Goal: Complete application form: Complete application form

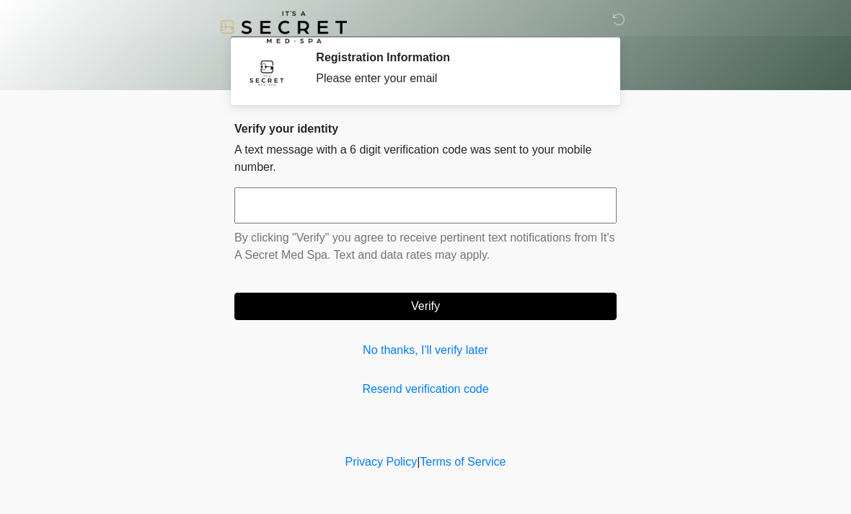
click at [356, 204] on input "text" at bounding box center [426, 206] width 382 height 36
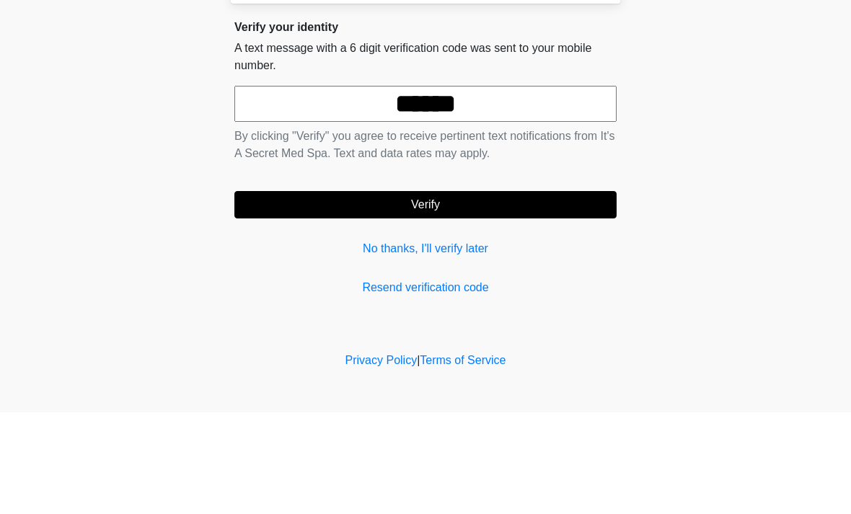
type input "******"
click at [488, 293] on button "Verify" at bounding box center [426, 306] width 382 height 27
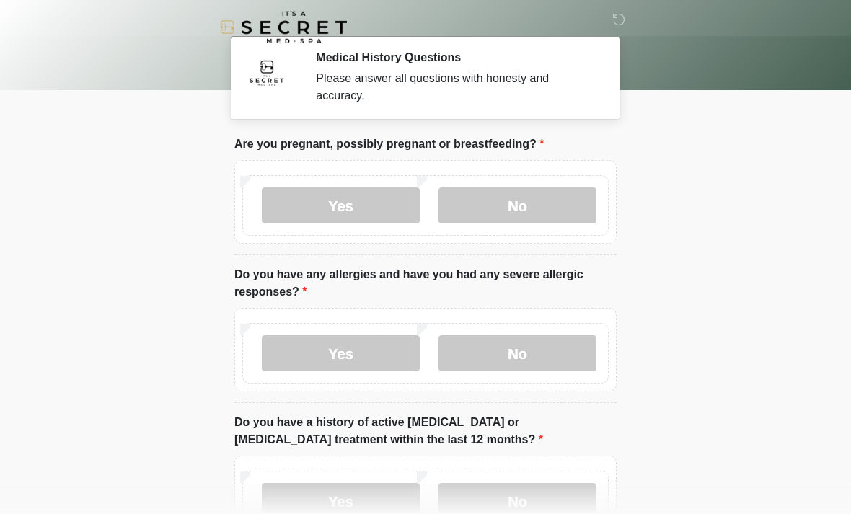
click at [528, 198] on label "No" at bounding box center [518, 206] width 158 height 36
click at [524, 355] on label "No" at bounding box center [518, 354] width 158 height 36
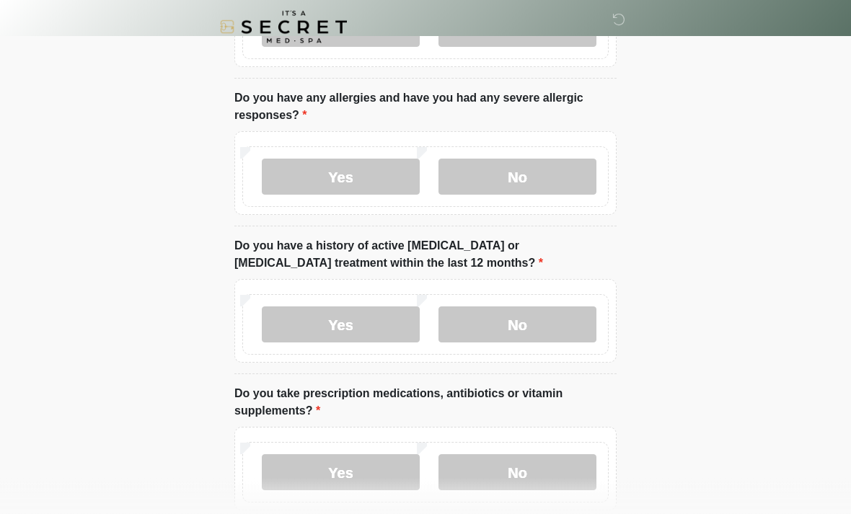
scroll to position [177, 0]
click at [523, 318] on label "No" at bounding box center [518, 325] width 158 height 36
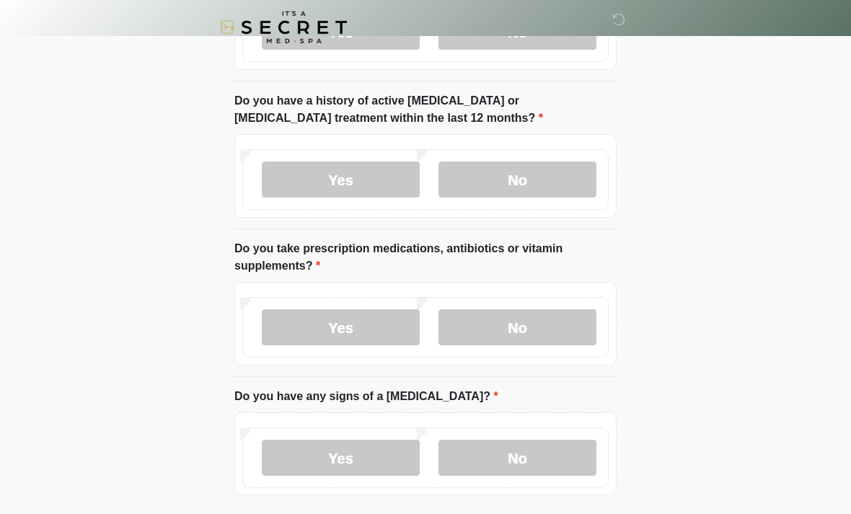
scroll to position [323, 0]
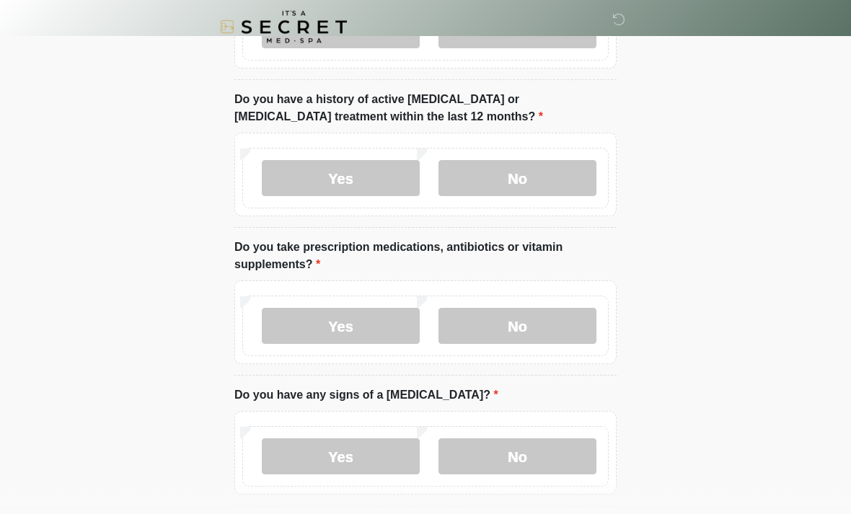
click at [536, 321] on label "No" at bounding box center [518, 327] width 158 height 36
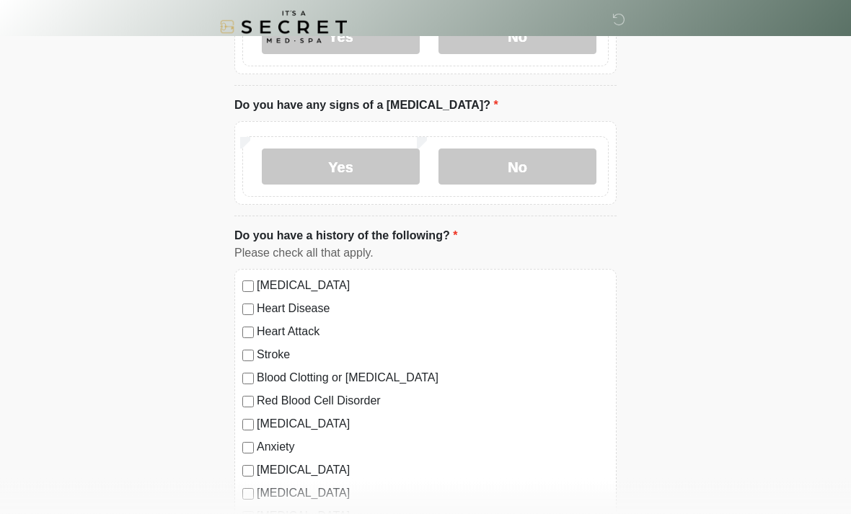
scroll to position [614, 0]
click at [514, 168] on label "No" at bounding box center [518, 166] width 158 height 36
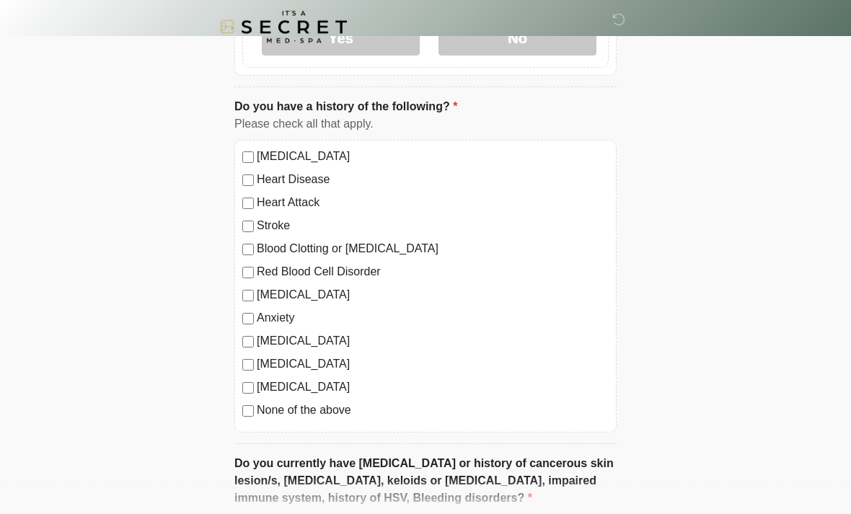
scroll to position [743, 0]
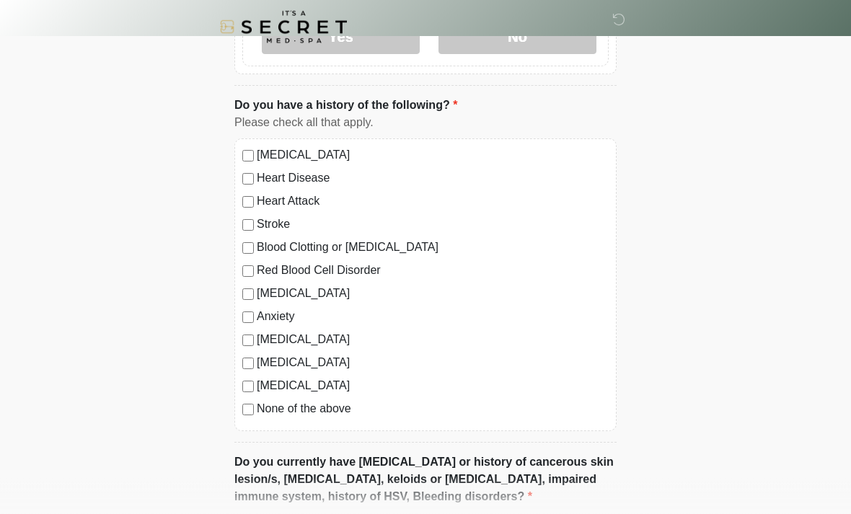
click at [258, 401] on label "None of the above" at bounding box center [433, 409] width 352 height 17
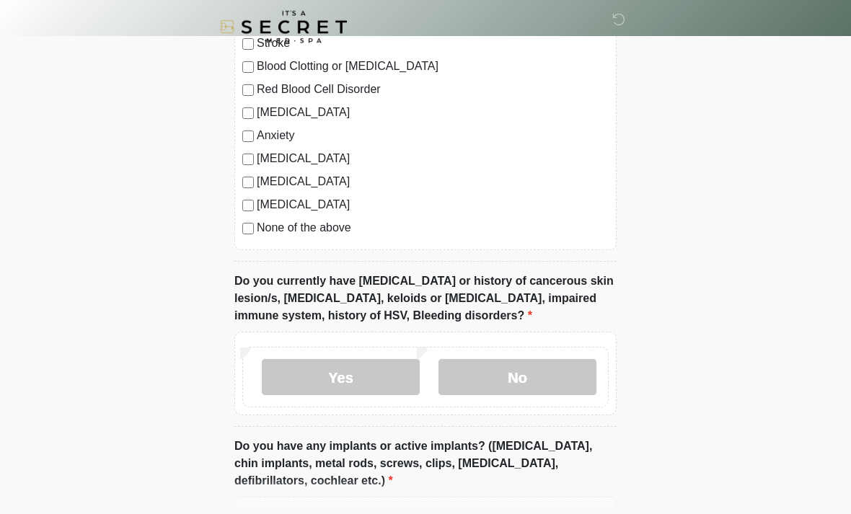
scroll to position [962, 0]
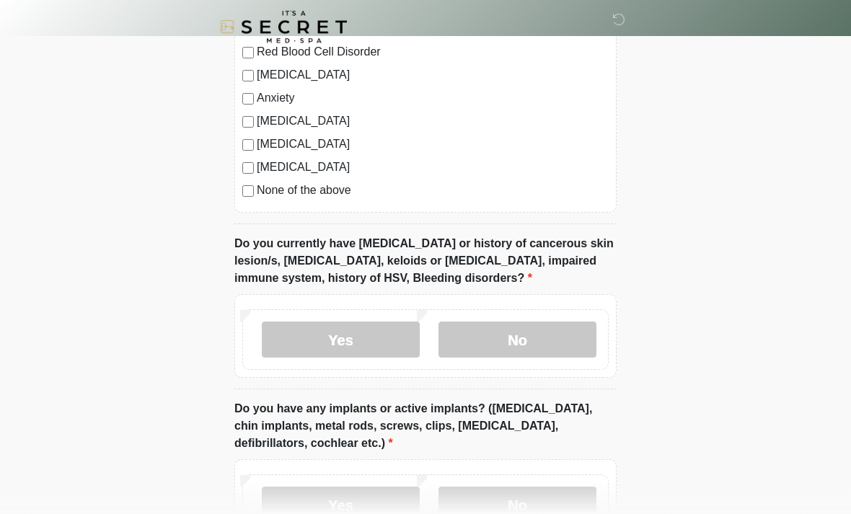
click at [524, 331] on label "No" at bounding box center [518, 341] width 158 height 36
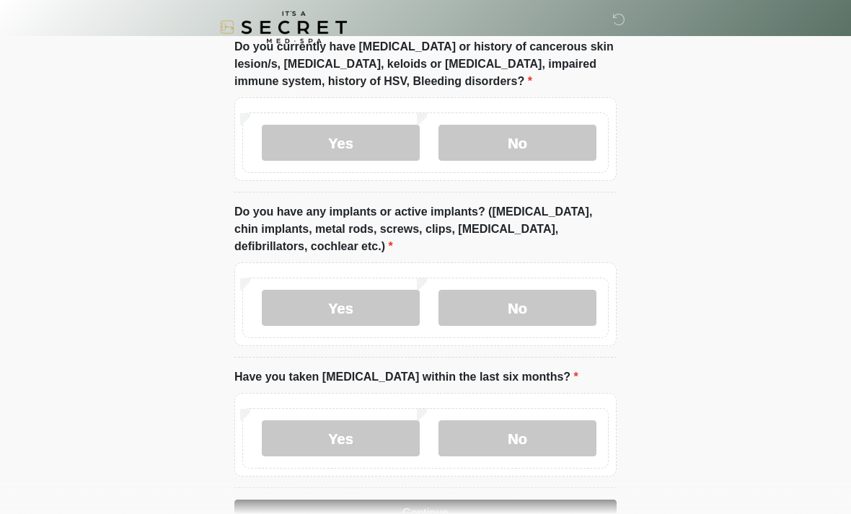
scroll to position [1161, 0]
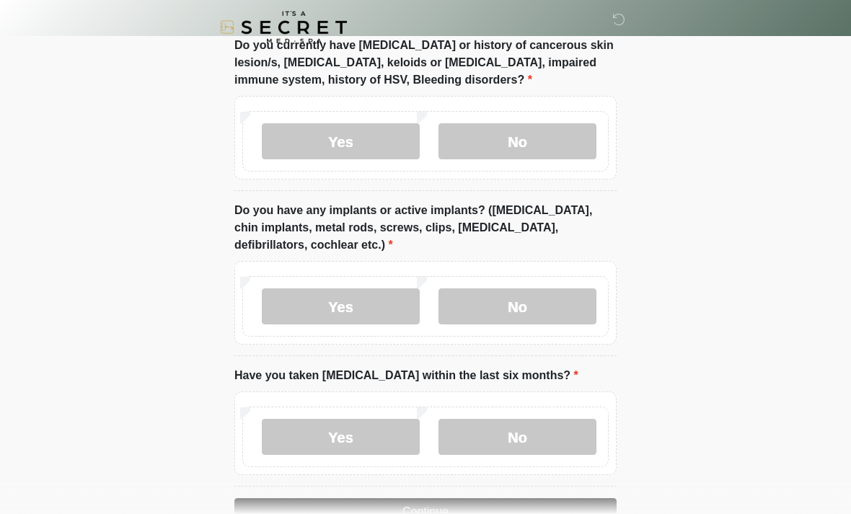
click at [536, 300] on label "No" at bounding box center [518, 307] width 158 height 36
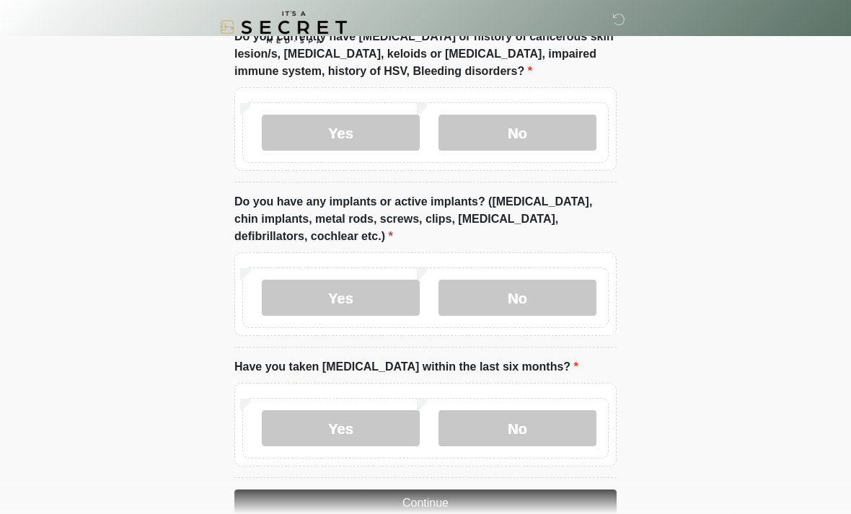
scroll to position [1201, 0]
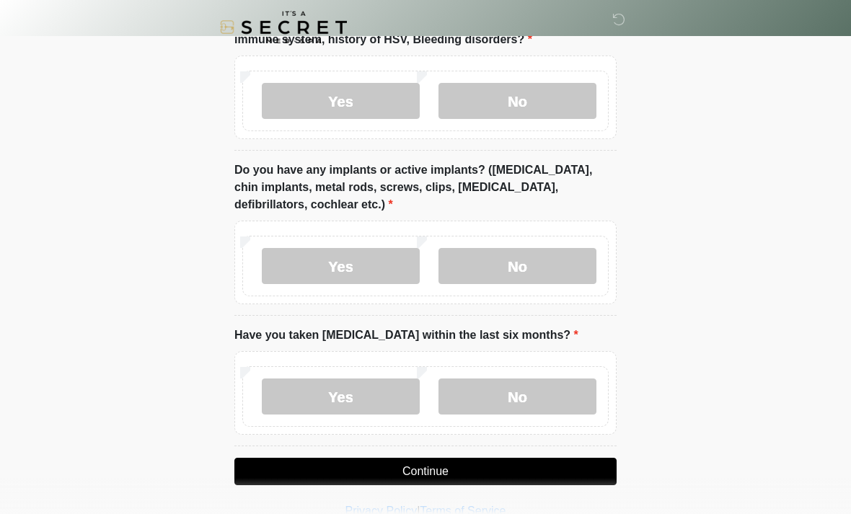
click at [534, 388] on label "No" at bounding box center [518, 397] width 158 height 36
click at [473, 458] on button "Continue" at bounding box center [426, 471] width 382 height 27
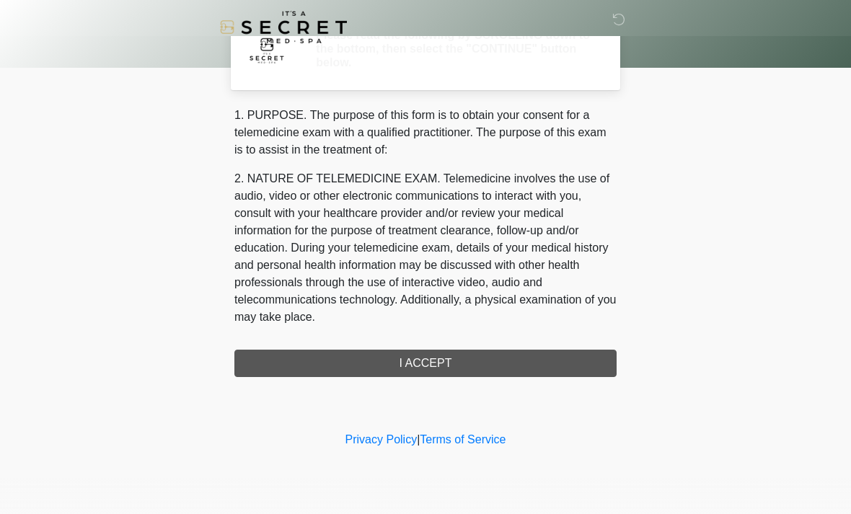
scroll to position [0, 0]
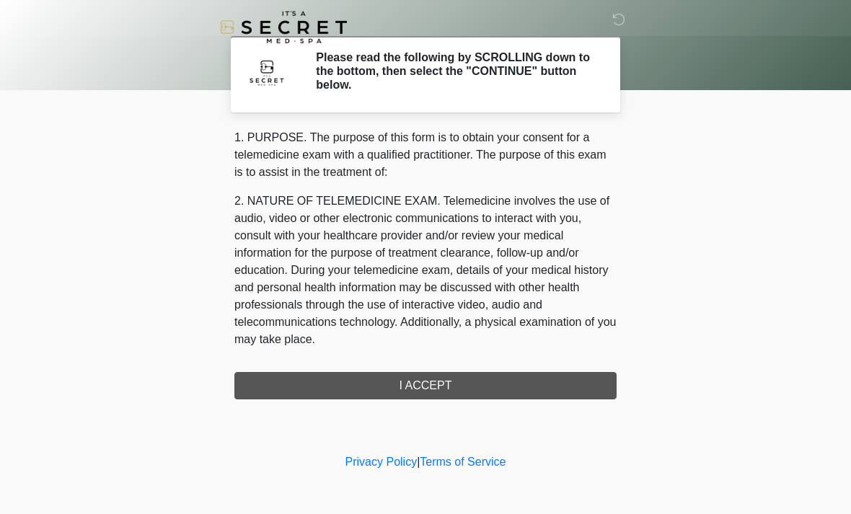
click at [439, 382] on div "1. PURPOSE. The purpose of this form is to obtain your consent for a telemedici…" at bounding box center [426, 264] width 382 height 271
click at [437, 384] on div "1. PURPOSE. The purpose of this form is to obtain your consent for a telemedici…" at bounding box center [426, 264] width 382 height 271
click at [457, 375] on div "1. PURPOSE. The purpose of this form is to obtain your consent for a telemedici…" at bounding box center [426, 264] width 382 height 271
click at [420, 379] on div "1. PURPOSE. The purpose of this form is to obtain your consent for a telemedici…" at bounding box center [426, 264] width 382 height 271
click at [450, 72] on h2 "Please read the following by SCROLLING down to the bottom, then select the "CON…" at bounding box center [455, 72] width 279 height 42
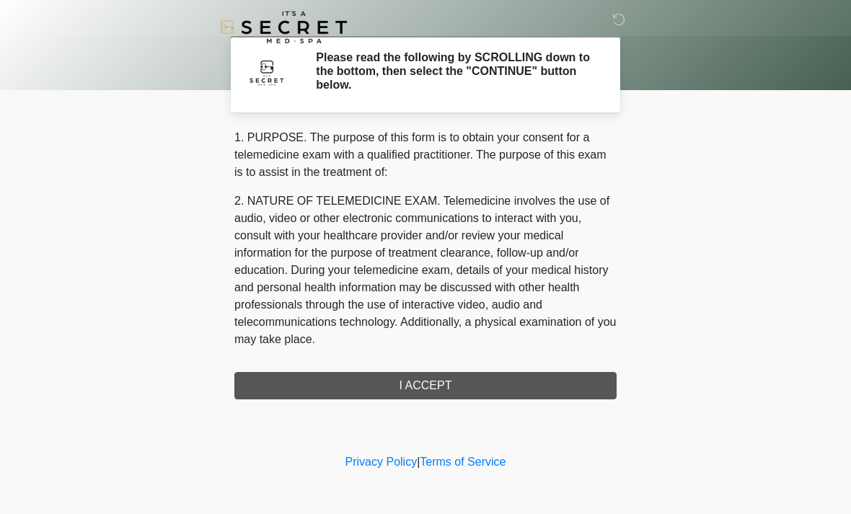
click at [532, 374] on div "1. PURPOSE. The purpose of this form is to obtain your consent for a telemedici…" at bounding box center [426, 264] width 382 height 271
click at [460, 380] on div "1. PURPOSE. The purpose of this form is to obtain your consent for a telemedici…" at bounding box center [426, 264] width 382 height 271
click at [455, 387] on div "1. PURPOSE. The purpose of this form is to obtain your consent for a telemedici…" at bounding box center [426, 264] width 382 height 271
click at [416, 71] on h2 "Please read the following by SCROLLING down to the bottom, then select the "CON…" at bounding box center [455, 72] width 279 height 42
click at [497, 384] on div "1. PURPOSE. The purpose of this form is to obtain your consent for a telemedici…" at bounding box center [426, 264] width 382 height 271
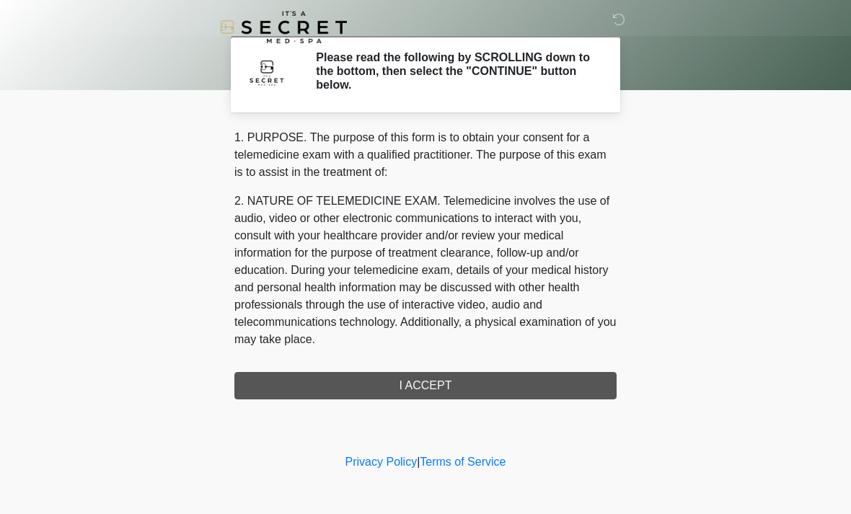
click at [499, 382] on div "1. PURPOSE. The purpose of this form is to obtain your consent for a telemedici…" at bounding box center [426, 264] width 382 height 271
click at [504, 379] on div "1. PURPOSE. The purpose of this form is to obtain your consent for a telemedici…" at bounding box center [426, 264] width 382 height 271
click at [432, 380] on div "1. PURPOSE. The purpose of this form is to obtain your consent for a telemedici…" at bounding box center [426, 264] width 382 height 271
click at [431, 379] on div "1. PURPOSE. The purpose of this form is to obtain your consent for a telemedici…" at bounding box center [426, 264] width 382 height 271
click at [440, 380] on div "1. PURPOSE. The purpose of this form is to obtain your consent for a telemedici…" at bounding box center [426, 264] width 382 height 271
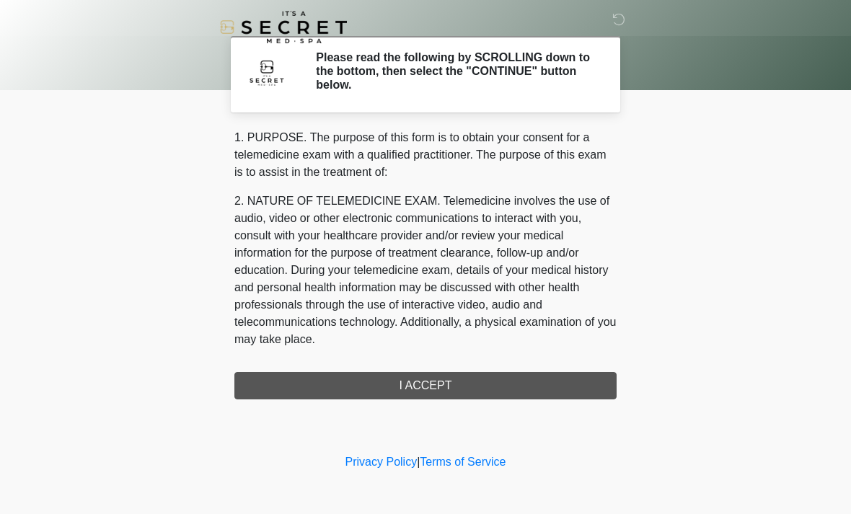
click at [439, 382] on div "1. PURPOSE. The purpose of this form is to obtain your consent for a telemedici…" at bounding box center [426, 264] width 382 height 271
click at [434, 380] on div "1. PURPOSE. The purpose of this form is to obtain your consent for a telemedici…" at bounding box center [426, 264] width 382 height 271
click at [439, 380] on div "1. PURPOSE. The purpose of this form is to obtain your consent for a telemedici…" at bounding box center [426, 264] width 382 height 271
click at [438, 376] on div "1. PURPOSE. The purpose of this form is to obtain your consent for a telemedici…" at bounding box center [426, 264] width 382 height 271
click at [439, 380] on div "1. PURPOSE. The purpose of this form is to obtain your consent for a telemedici…" at bounding box center [426, 264] width 382 height 271
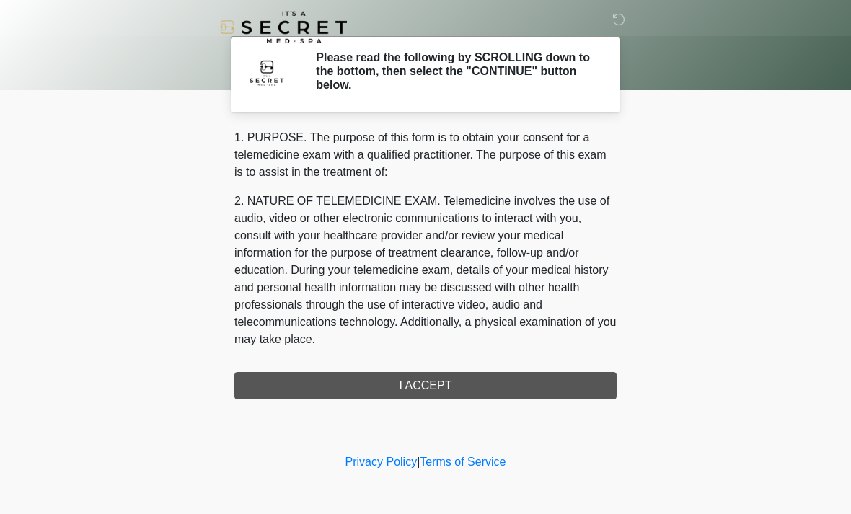
click at [512, 67] on h2 "Please read the following by SCROLLING down to the bottom, then select the "CON…" at bounding box center [455, 72] width 279 height 42
click at [698, 198] on body "‎ ‎ Please read the following by SCROLLING down to the bottom, then select the …" at bounding box center [425, 257] width 851 height 514
click at [416, 379] on div "1. PURPOSE. The purpose of this form is to obtain your consent for a telemedici…" at bounding box center [426, 264] width 382 height 271
click at [448, 395] on div "1. PURPOSE. The purpose of this form is to obtain your consent for a telemedici…" at bounding box center [426, 264] width 382 height 271
click at [455, 386] on div "1. PURPOSE. The purpose of this form is to obtain your consent for a telemedici…" at bounding box center [426, 264] width 382 height 271
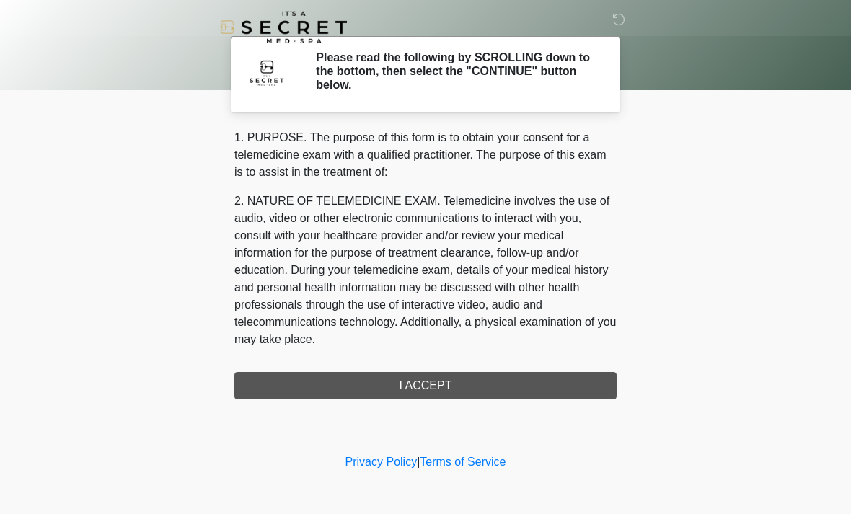
click at [452, 385] on div "1. PURPOSE. The purpose of this form is to obtain your consent for a telemedici…" at bounding box center [426, 264] width 382 height 271
click at [446, 383] on div "1. PURPOSE. The purpose of this form is to obtain your consent for a telemedici…" at bounding box center [426, 264] width 382 height 271
click at [442, 385] on div "1. PURPOSE. The purpose of this form is to obtain your consent for a telemedici…" at bounding box center [426, 264] width 382 height 271
click at [431, 388] on div "1. PURPOSE. The purpose of this form is to obtain your consent for a telemedici…" at bounding box center [426, 264] width 382 height 271
click at [462, 388] on div "1. PURPOSE. The purpose of this form is to obtain your consent for a telemedici…" at bounding box center [426, 264] width 382 height 271
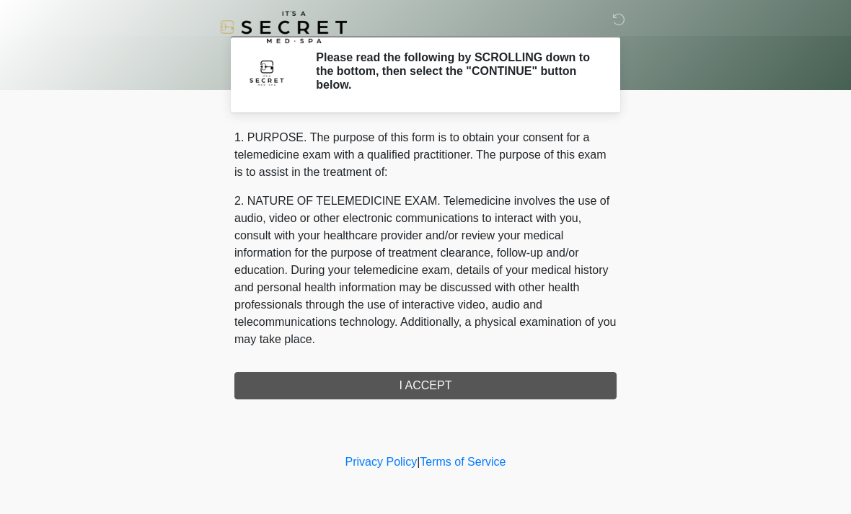
click at [531, 387] on div "1. PURPOSE. The purpose of this form is to obtain your consent for a telemedici…" at bounding box center [426, 264] width 382 height 271
click at [424, 377] on div "1. PURPOSE. The purpose of this form is to obtain your consent for a telemedici…" at bounding box center [426, 264] width 382 height 271
click at [410, 400] on div "‎ ‎ Please read the following by SCROLLING down to the bottom, then select the …" at bounding box center [425, 225] width 433 height 422
click at [410, 399] on div "‎ ‎ Please read the following by SCROLLING down to the bottom, then select the …" at bounding box center [425, 225] width 433 height 422
click at [617, 26] on icon at bounding box center [619, 19] width 13 height 13
